Goal: Task Accomplishment & Management: Complete application form

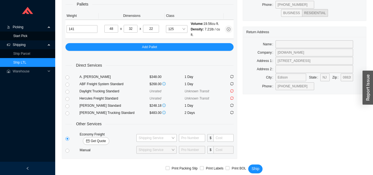
click at [16, 35] on link "Start Pick" at bounding box center [20, 36] width 14 height 4
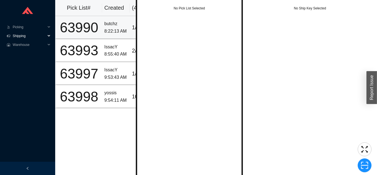
click at [27, 38] on span "Shipping" at bounding box center [29, 35] width 33 height 9
click at [22, 39] on span "Shipping" at bounding box center [29, 35] width 33 height 9
click at [57, 36] on td "63990" at bounding box center [78, 27] width 47 height 23
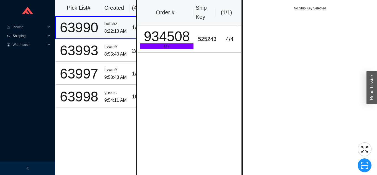
click at [46, 35] on div "Shipping" at bounding box center [27, 35] width 55 height 9
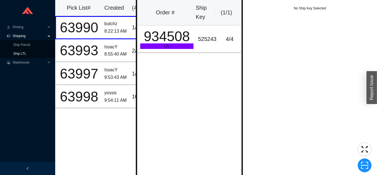
click at [26, 54] on link "Ship LTL" at bounding box center [19, 54] width 13 height 4
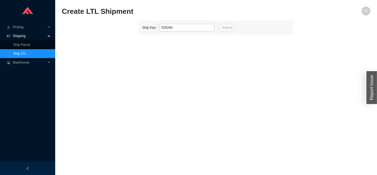
type input "525240"
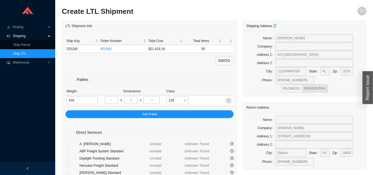
type input "416"
type input "40"
type input "48"
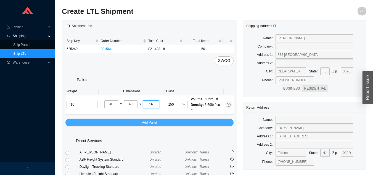
type input "56"
click at [208, 121] on button "Add Pallet" at bounding box center [149, 122] width 168 height 8
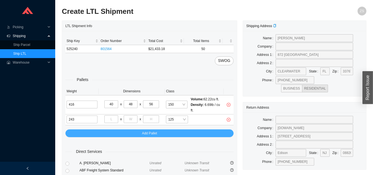
type input "243"
type input "77"
type input "4"
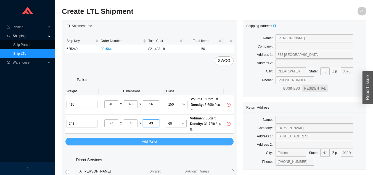
type input "4"
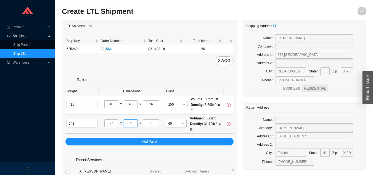
click at [135, 123] on input "4" at bounding box center [131, 123] width 14 height 8
type input "40"
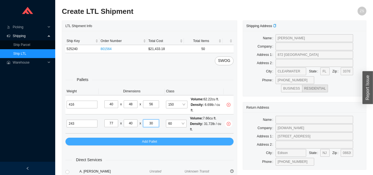
type input "30"
click at [201, 143] on button "Add Pallet" at bounding box center [149, 141] width 168 height 8
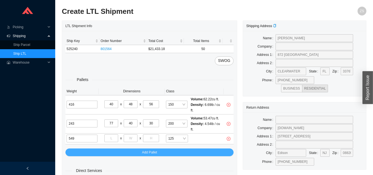
type input "549"
type input "40"
type input "48"
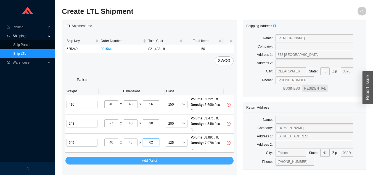
type input "62"
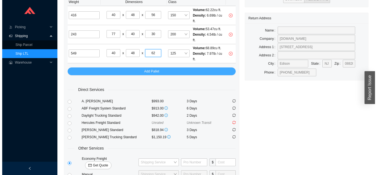
scroll to position [113, 0]
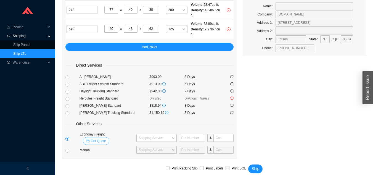
click at [106, 138] on span "Get Quote" at bounding box center [98, 141] width 15 height 6
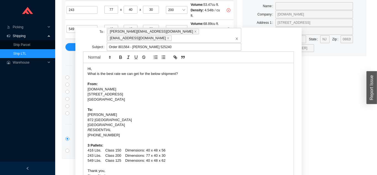
scroll to position [34, 0]
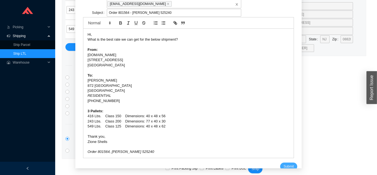
click at [283, 163] on span "Submit" at bounding box center [288, 166] width 10 height 6
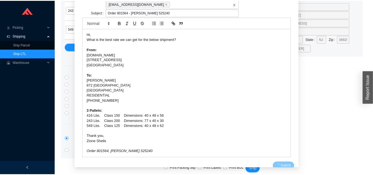
scroll to position [7, 0]
